Goal: Task Accomplishment & Management: Manage account settings

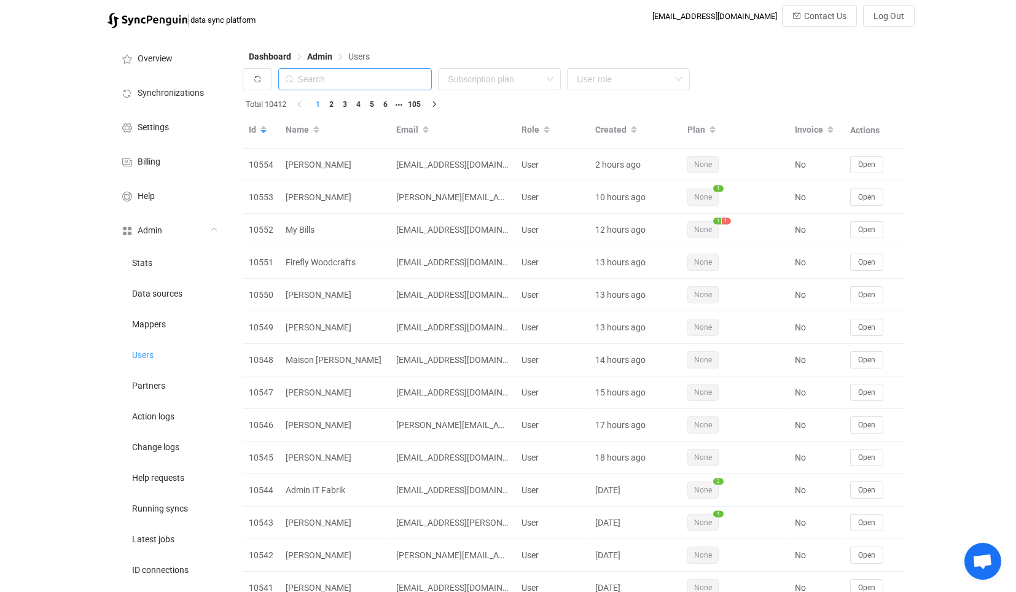
click at [369, 80] on input "text" at bounding box center [355, 79] width 154 height 22
paste input "[EMAIL_ADDRESS][PERSON_NAME][DOMAIN_NAME]"
type input "[EMAIL_ADDRESS][PERSON_NAME][DOMAIN_NAME]"
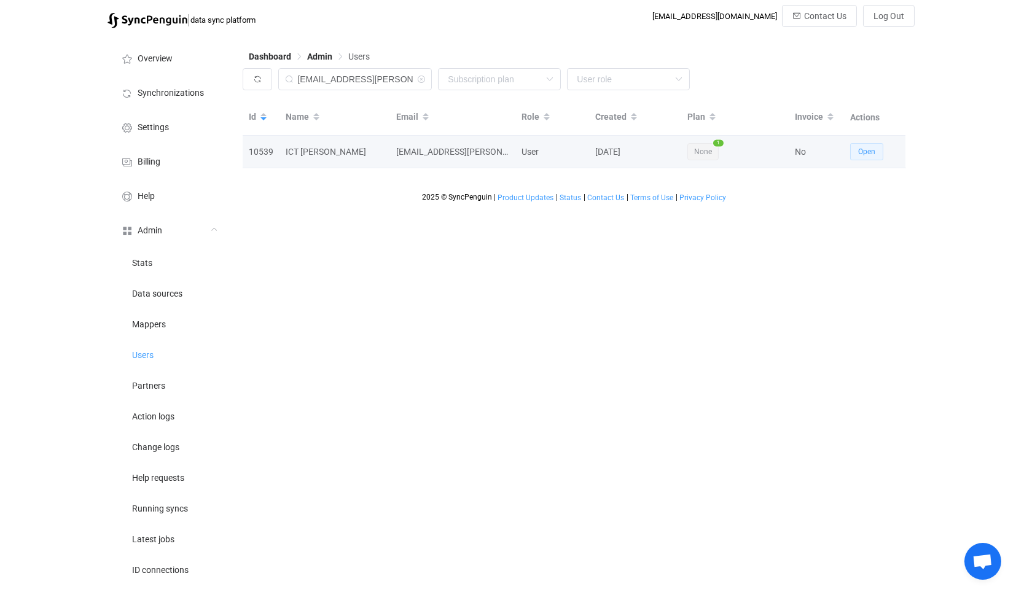
click at [869, 147] on button "Open" at bounding box center [866, 151] width 33 height 17
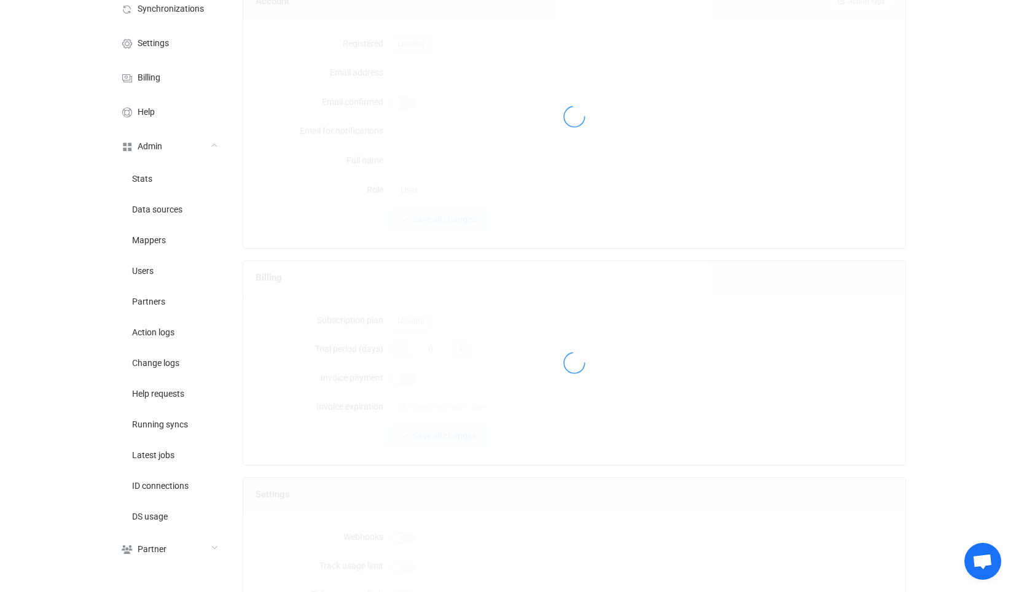
type input "[EMAIL_ADDRESS][PERSON_NAME][DOMAIN_NAME]"
type input "ICT [PERSON_NAME]"
type input "14"
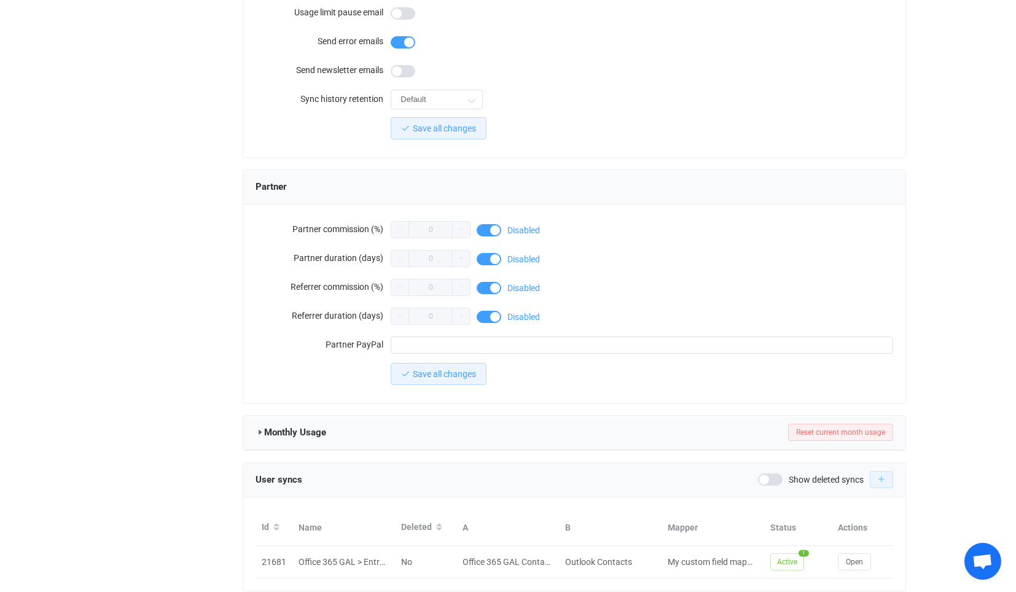
scroll to position [960, 0]
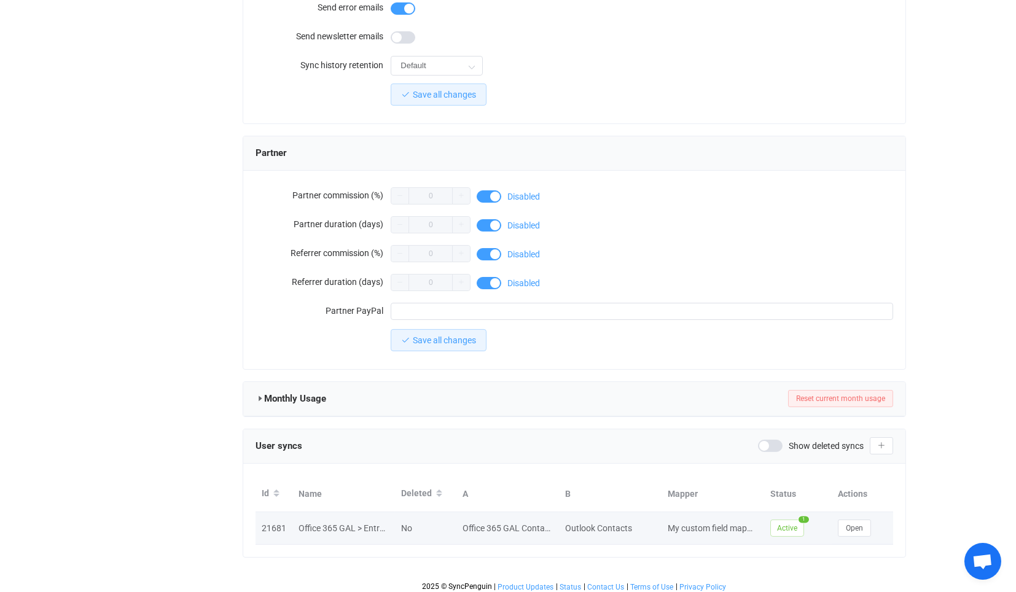
click at [849, 512] on td "Open" at bounding box center [862, 528] width 61 height 33
click at [849, 513] on td "Open" at bounding box center [862, 528] width 61 height 33
click at [854, 524] on span "Open" at bounding box center [854, 528] width 17 height 9
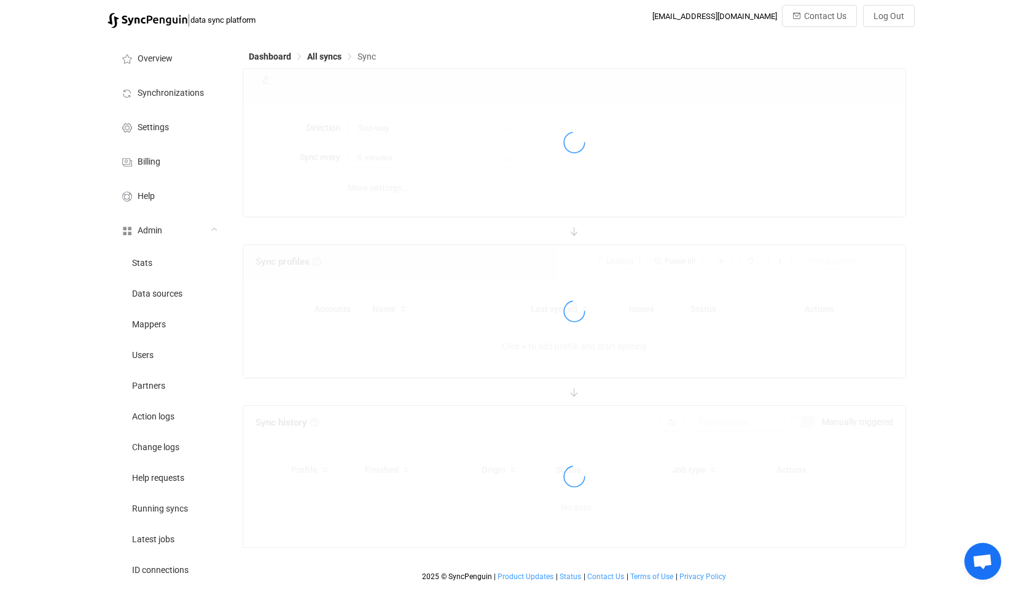
type input "Office 365 GAL → Outlook (one to many)"
type input "30 minutes"
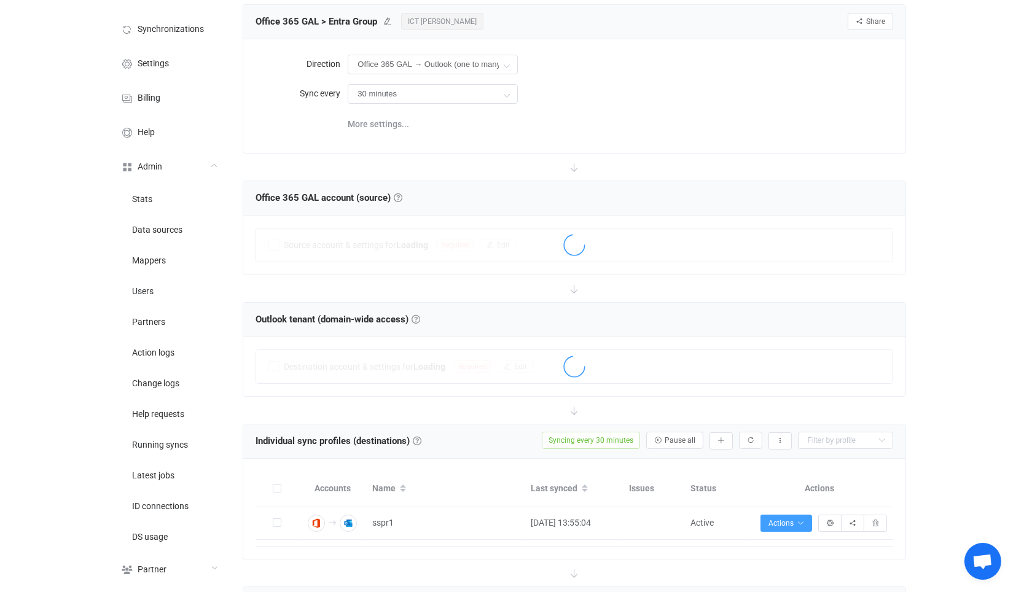
scroll to position [337, 0]
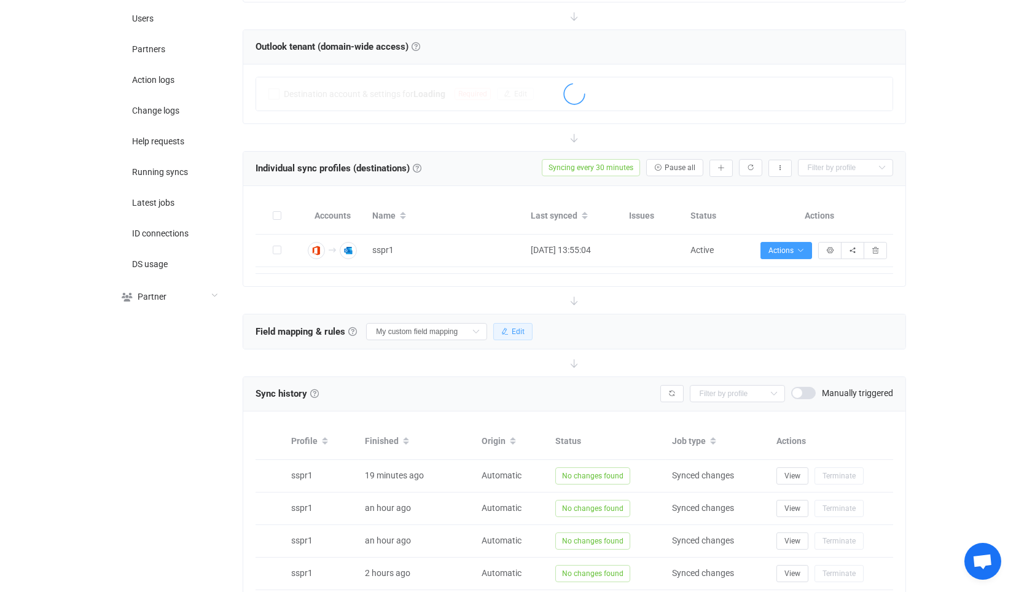
click at [507, 323] on button "Edit" at bounding box center [512, 331] width 39 height 17
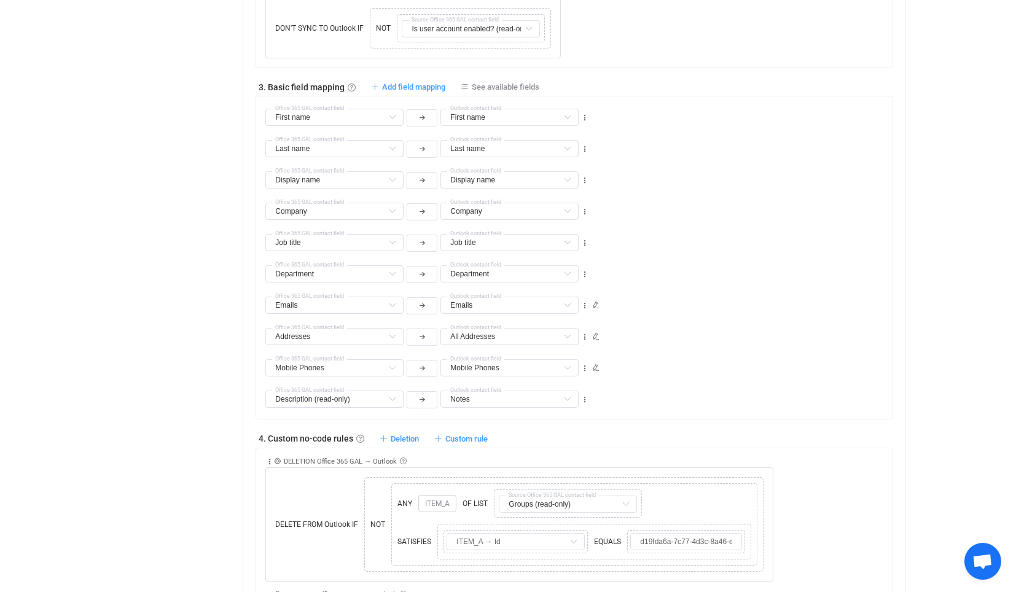
scroll to position [1088, 0]
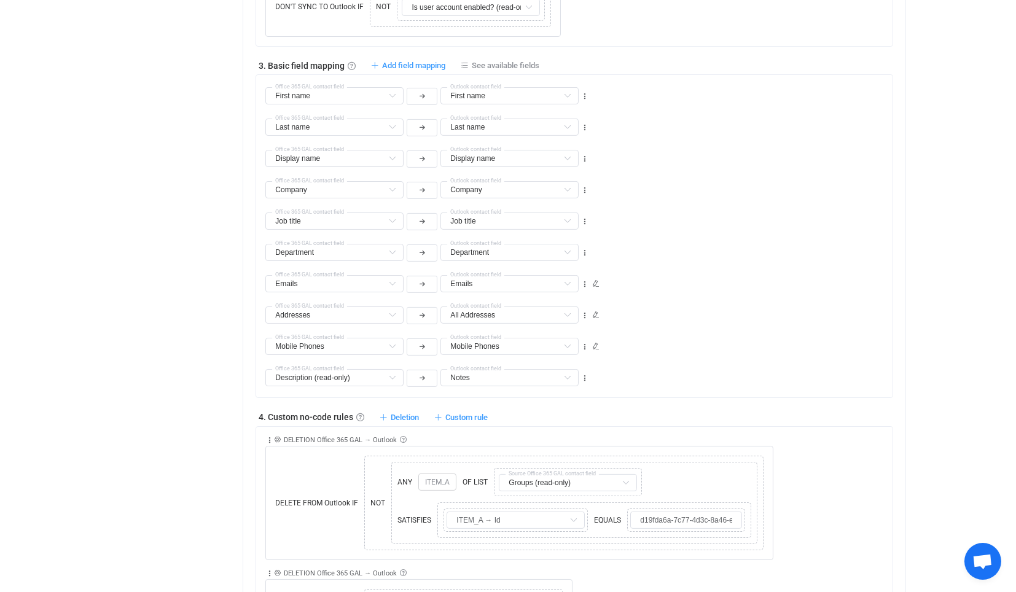
click at [670, 384] on div "First name First name Default field Work Phones Default field (filtered) Work f…" at bounding box center [573, 236] width 637 height 324
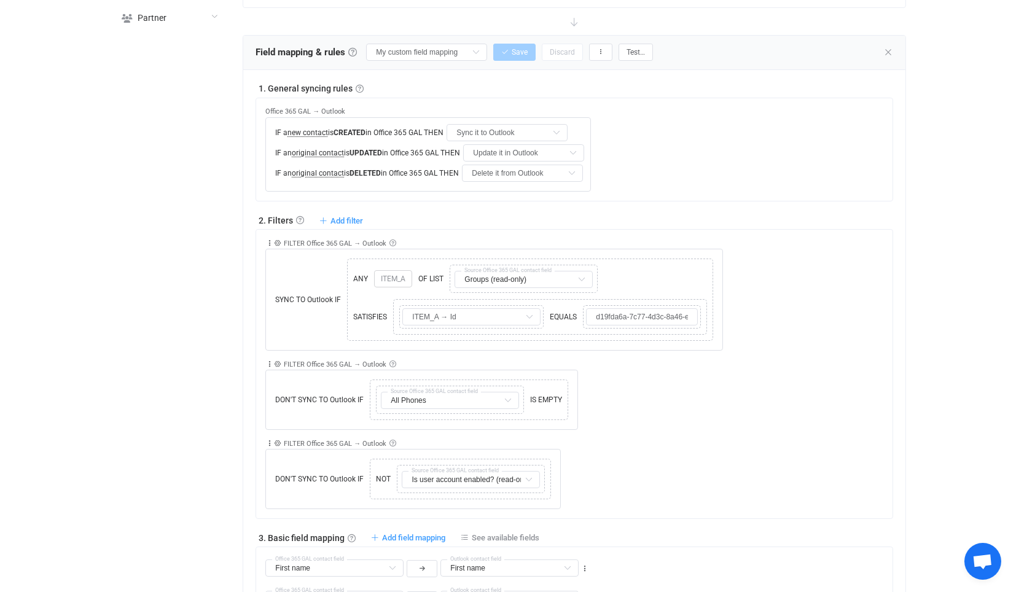
scroll to position [610, 0]
